Goal: Find specific page/section: Find specific page/section

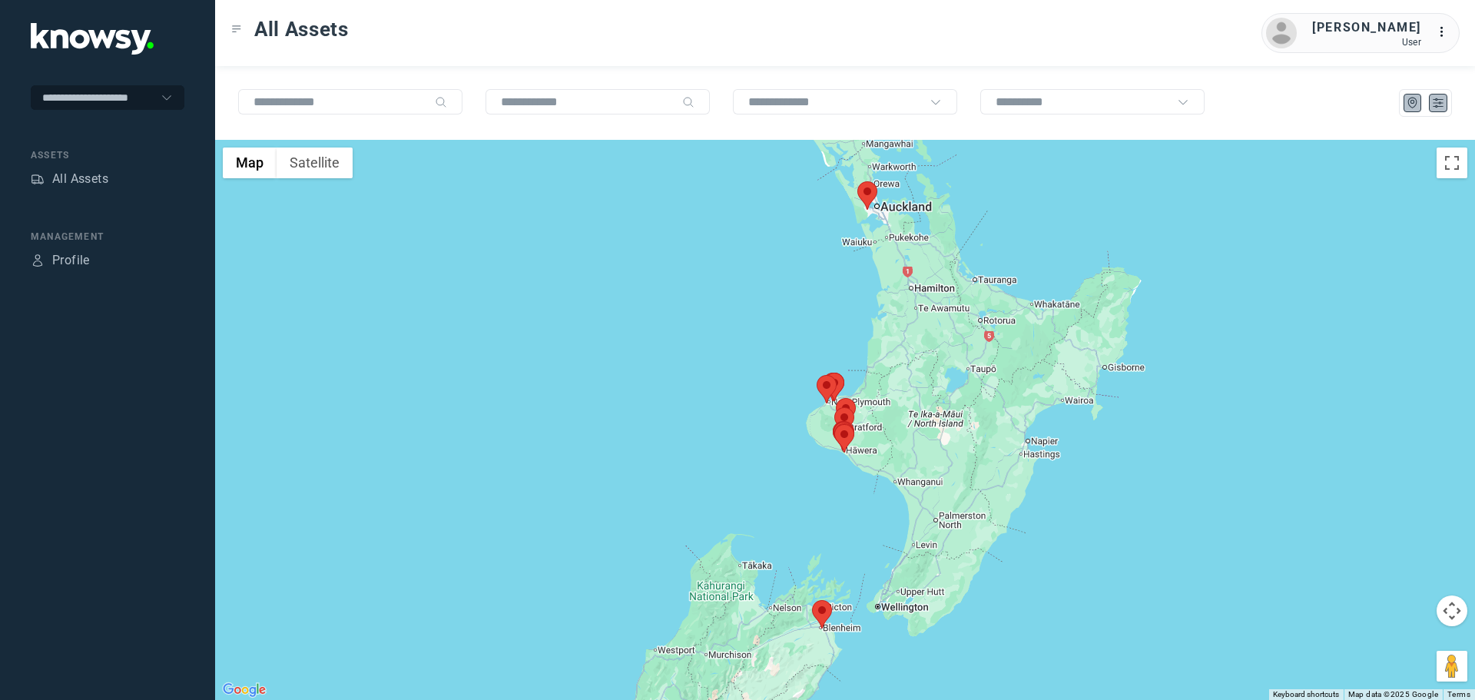
click at [1439, 106] on icon "List" at bounding box center [1438, 103] width 9 height 8
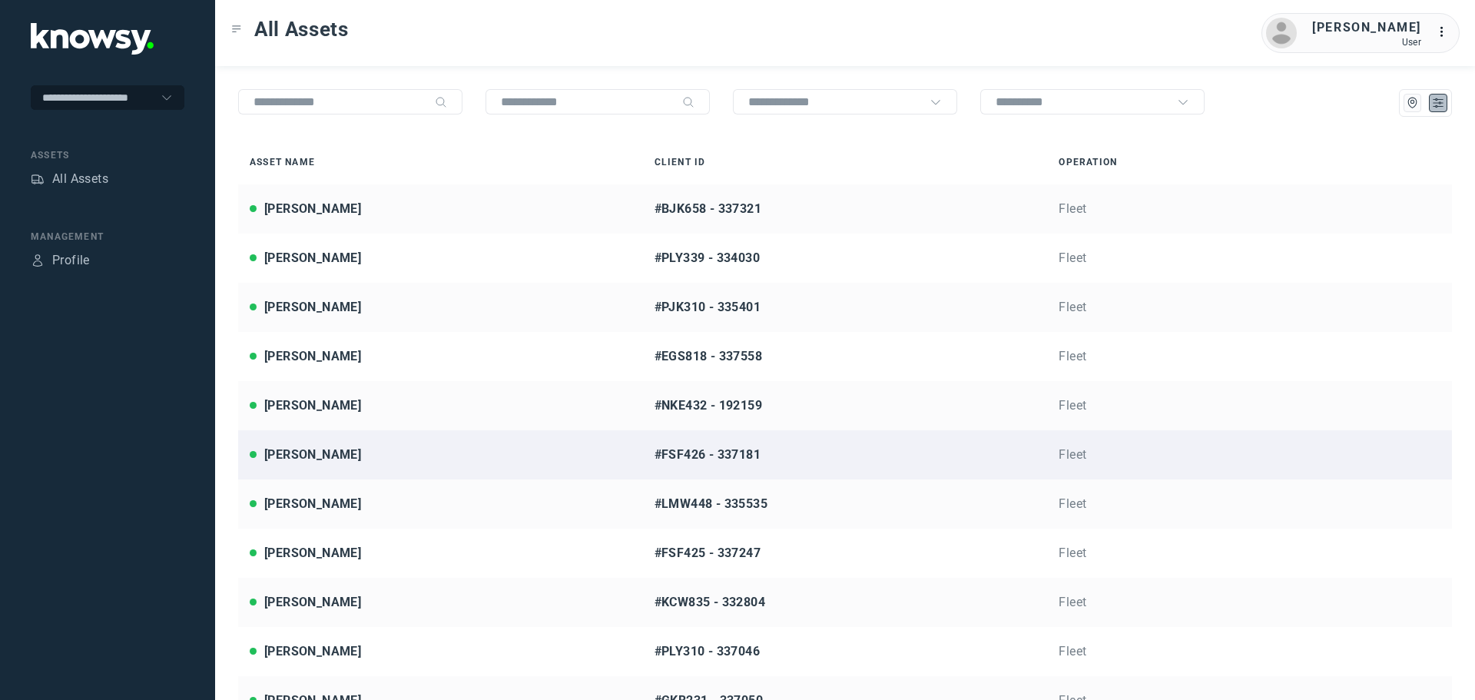
click at [348, 456] on div "[PERSON_NAME]" at bounding box center [441, 455] width 382 height 18
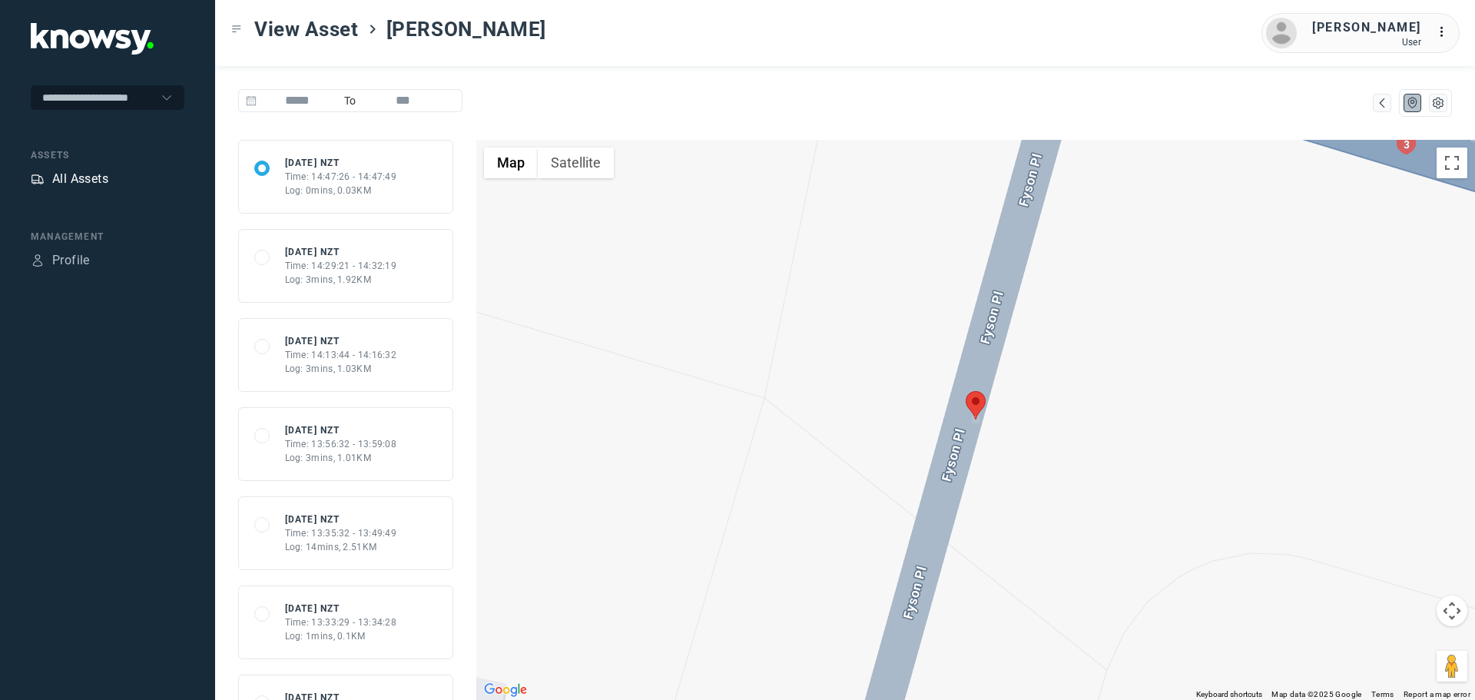
click at [88, 182] on div "All Assets" at bounding box center [80, 179] width 56 height 18
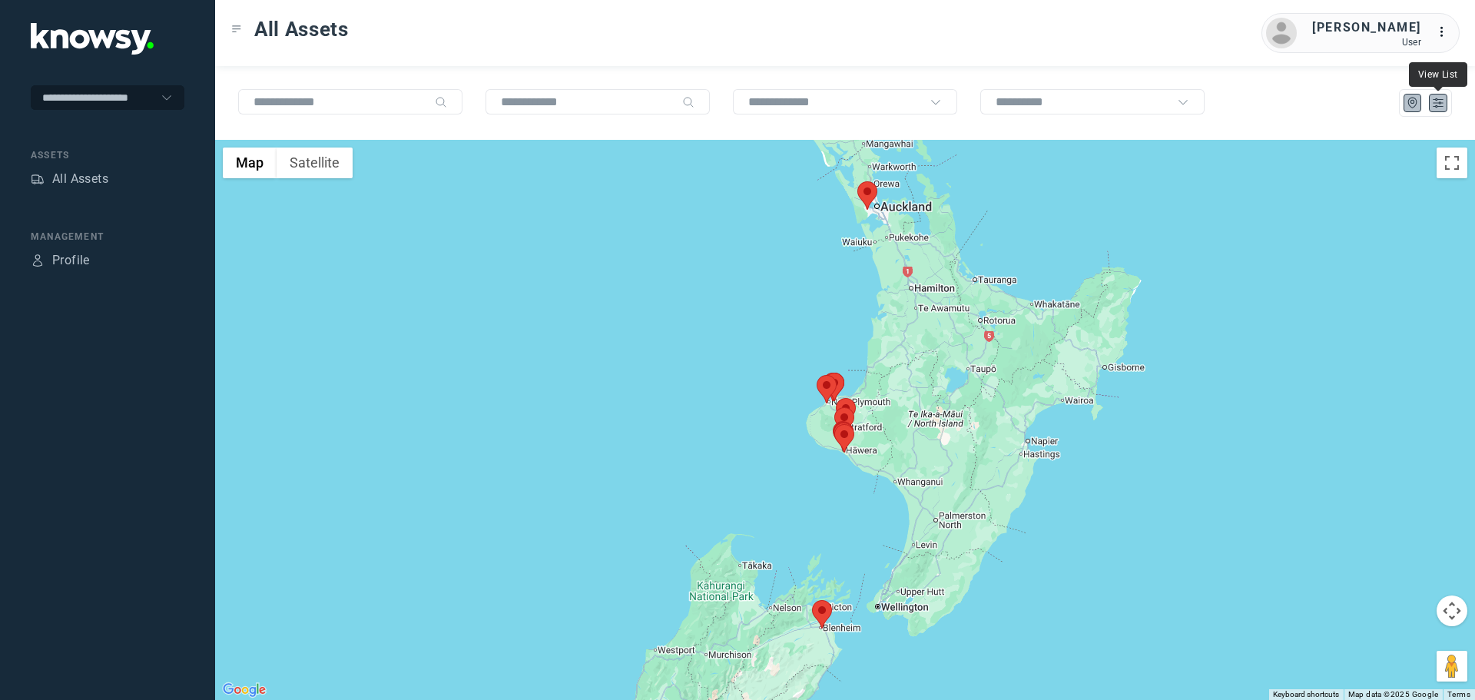
click at [1438, 100] on icon "List" at bounding box center [1438, 103] width 14 height 14
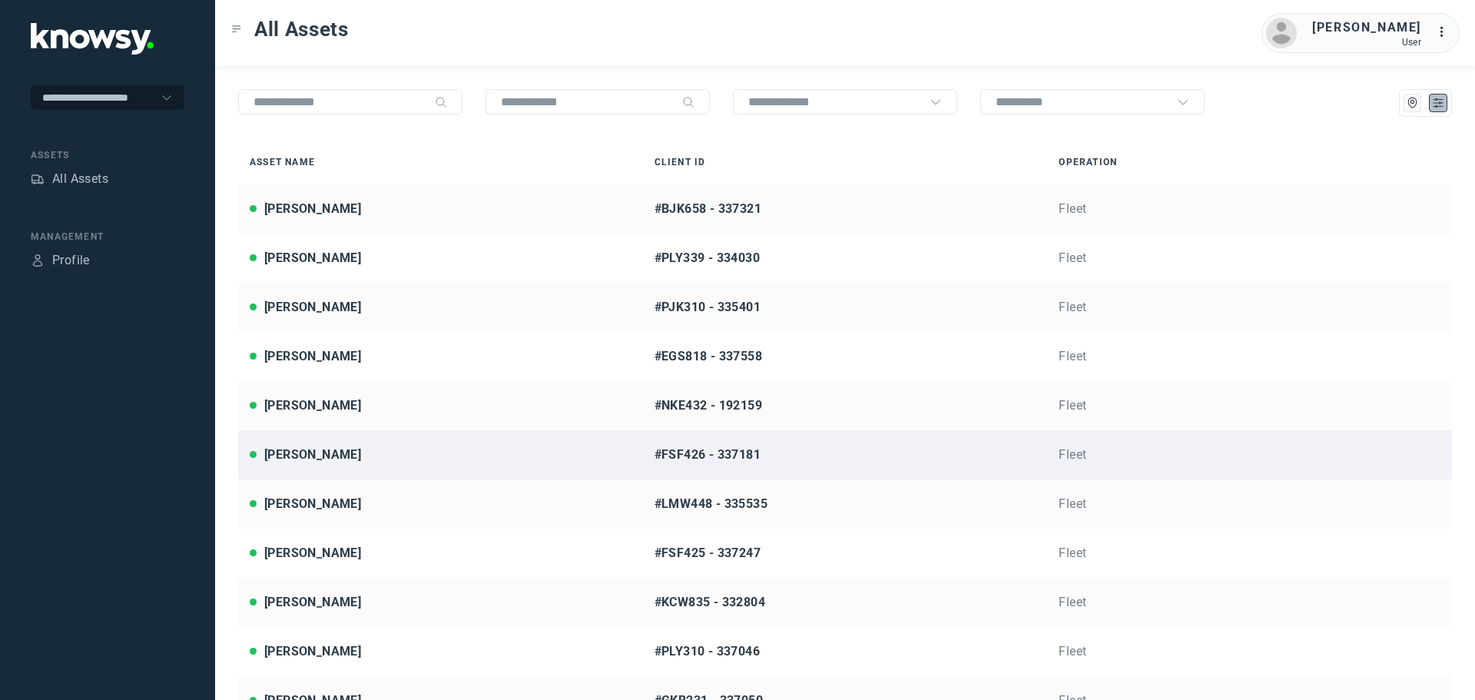
click at [356, 458] on div "[PERSON_NAME]" at bounding box center [441, 455] width 382 height 18
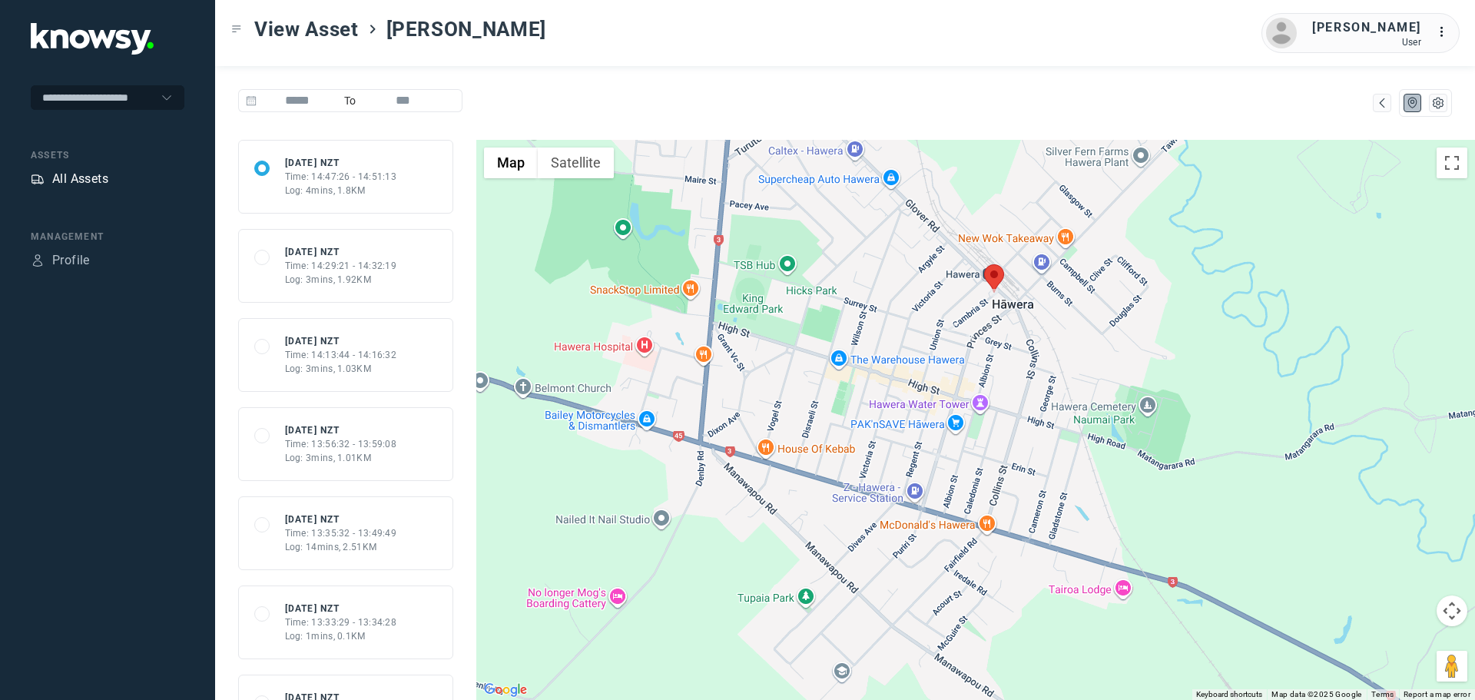
click at [88, 177] on div "All Assets" at bounding box center [80, 179] width 56 height 18
